Goal: Contribute content

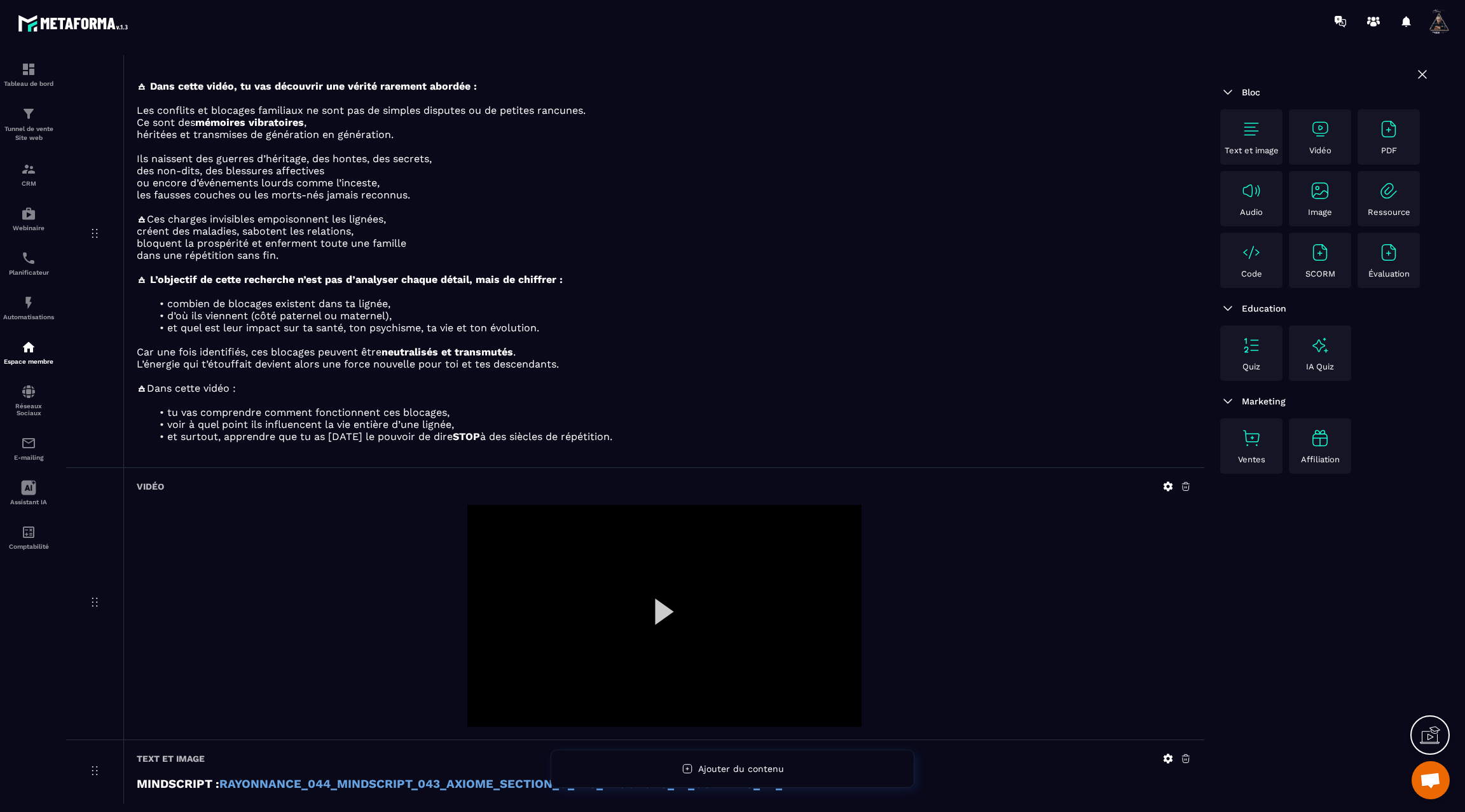
scroll to position [201, 0]
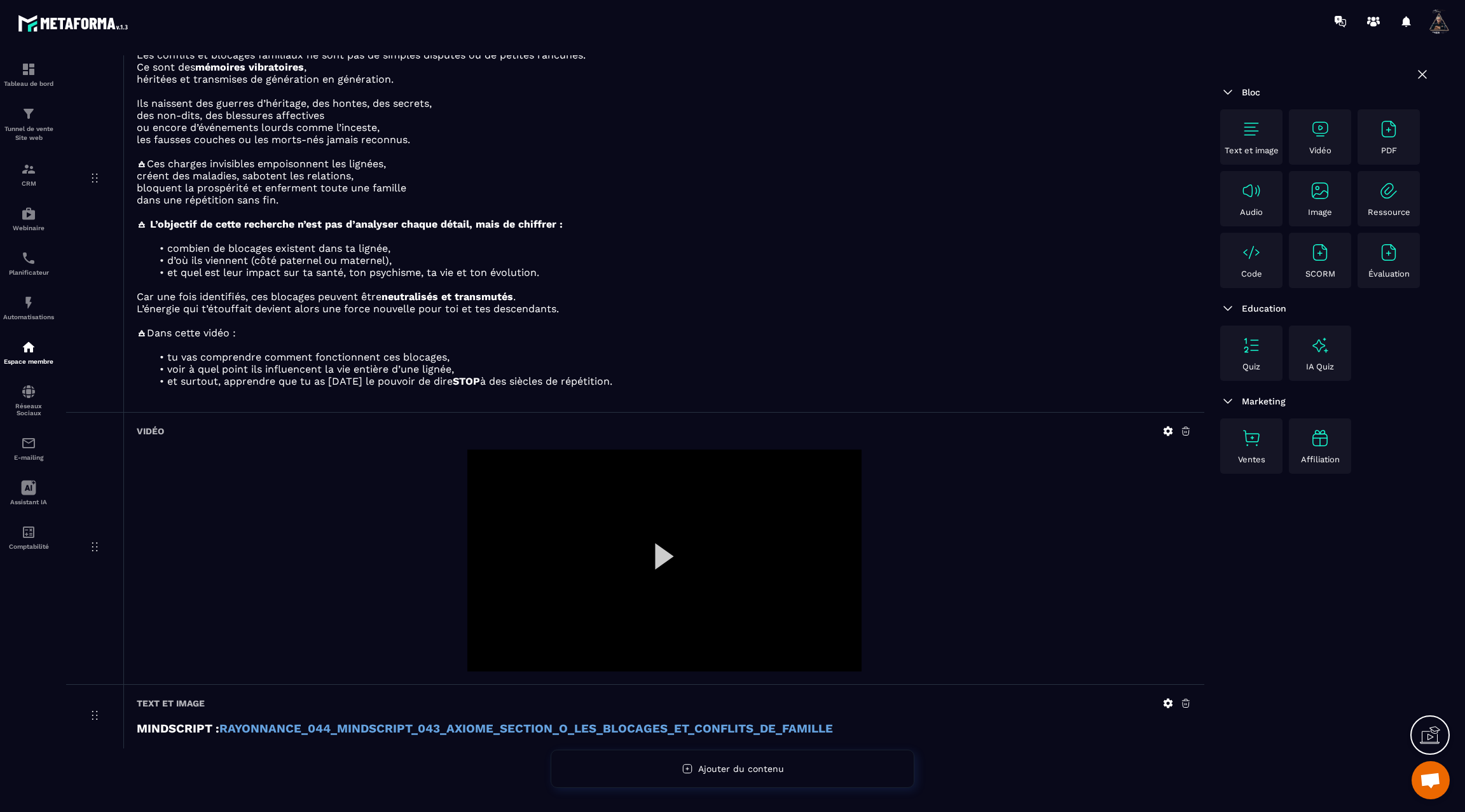
click at [1171, 427] on icon at bounding box center [1169, 432] width 10 height 10
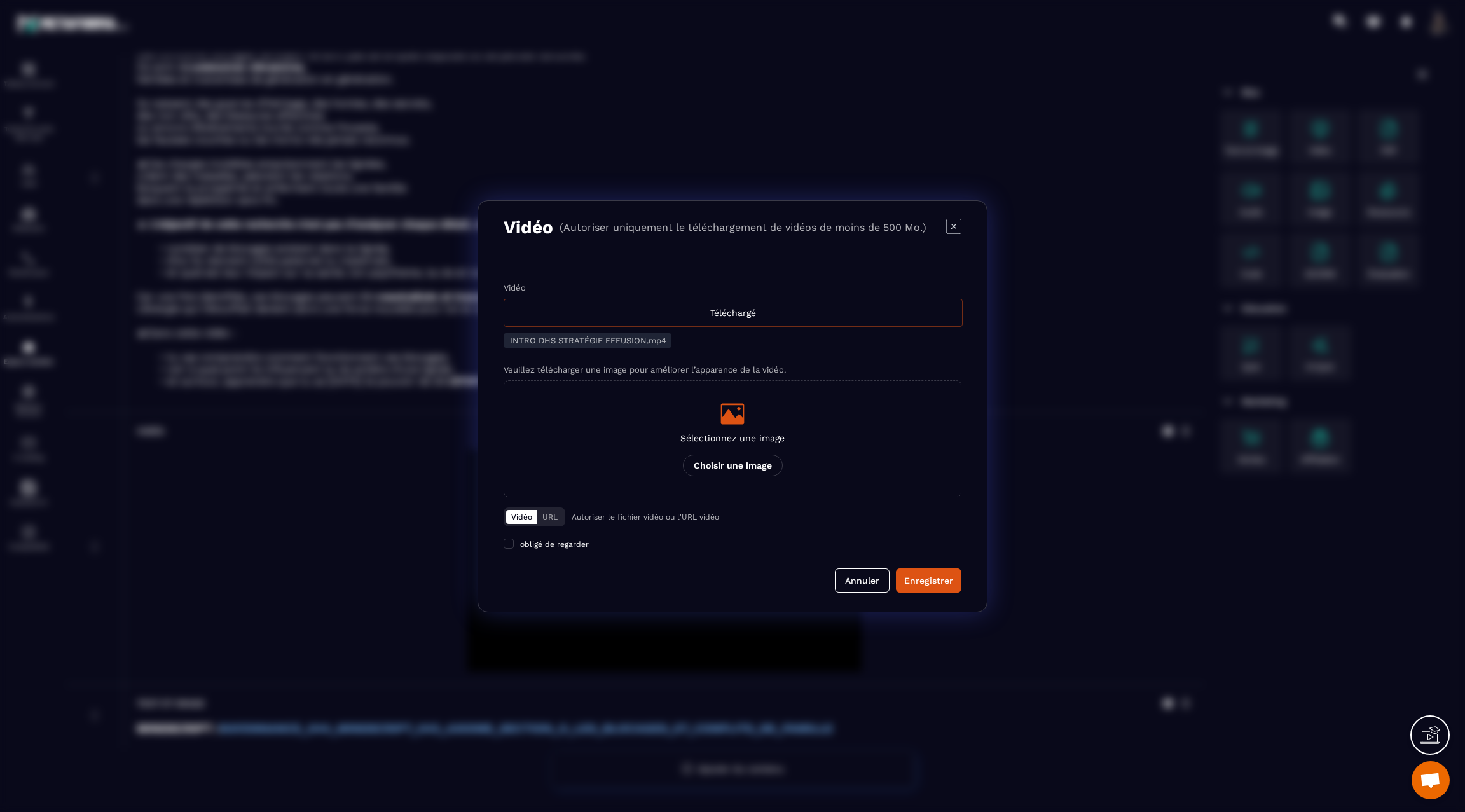
click at [809, 310] on div "Téléchargé" at bounding box center [733, 312] width 460 height 28
click at [0, 0] on input "Vidéo Téléchargé" at bounding box center [0, 0] width 0 height 0
click at [921, 583] on div "Enregistrer" at bounding box center [928, 580] width 49 height 12
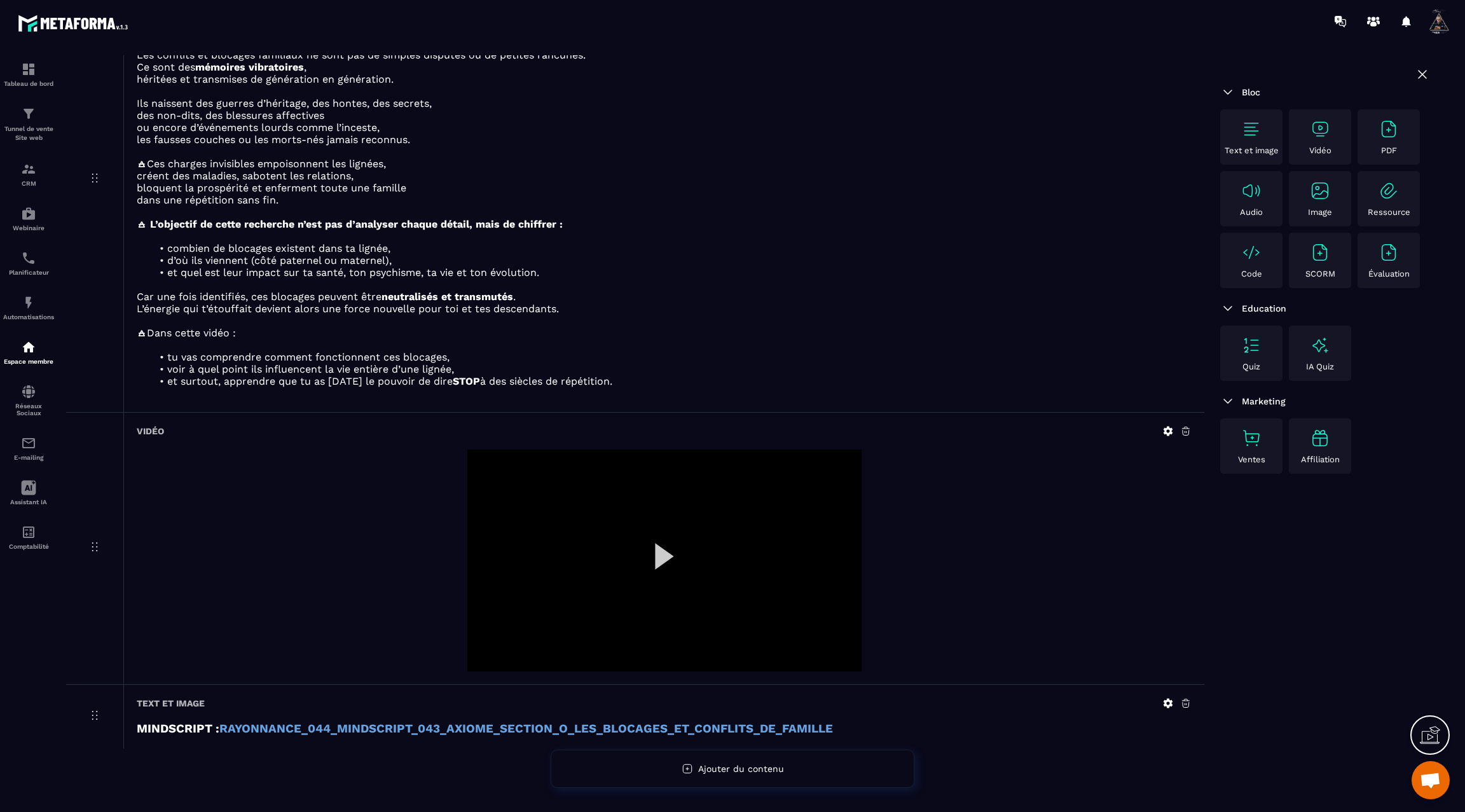
click at [670, 554] on div at bounding box center [664, 561] width 395 height 222
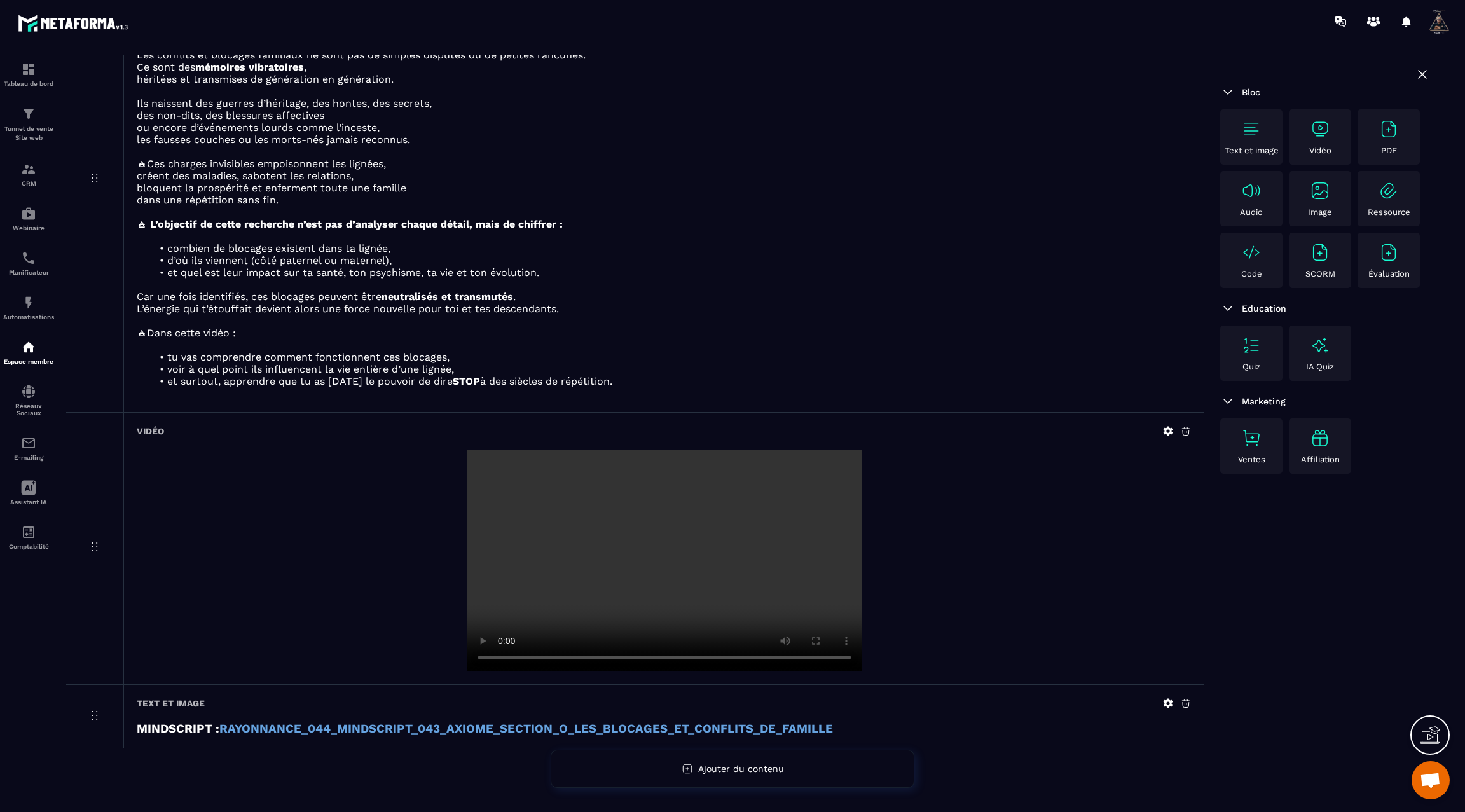
click at [670, 554] on video at bounding box center [664, 561] width 395 height 222
